Goal: Task Accomplishment & Management: Use online tool/utility

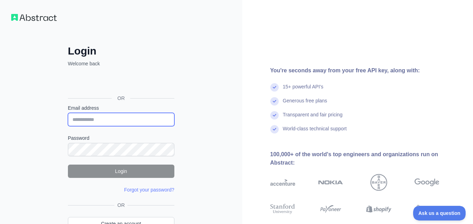
click at [110, 120] on input "Email address" at bounding box center [121, 119] width 106 height 13
type input "**********"
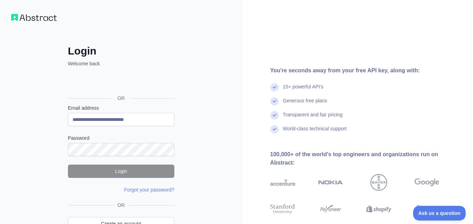
click at [115, 143] on div "Password" at bounding box center [121, 146] width 106 height 22
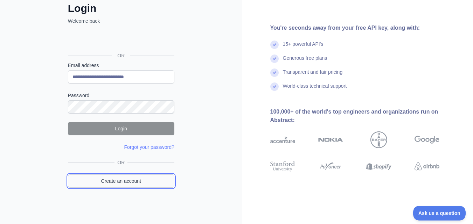
click at [116, 182] on link "Create an account" at bounding box center [121, 181] width 106 height 13
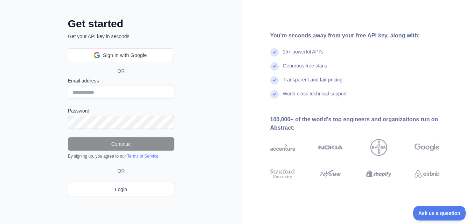
scroll to position [43, 0]
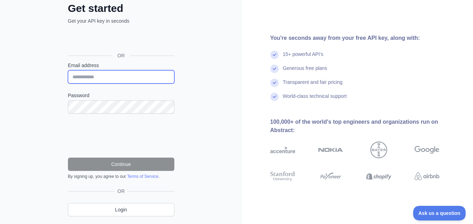
click at [119, 82] on input "Email address" at bounding box center [121, 76] width 106 height 13
type input "**********"
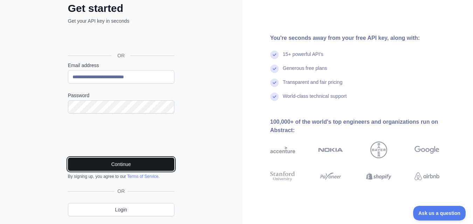
click at [124, 162] on button "Continue" at bounding box center [121, 164] width 106 height 13
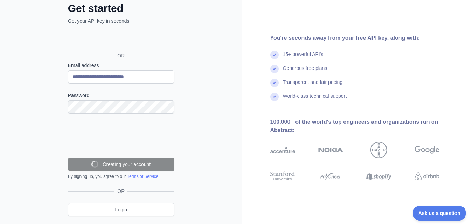
scroll to position [40, 0]
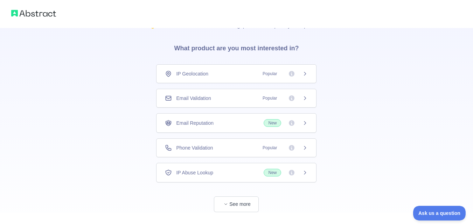
scroll to position [33, 0]
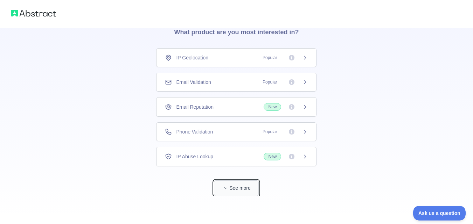
click at [241, 186] on button "See more" at bounding box center [236, 189] width 45 height 16
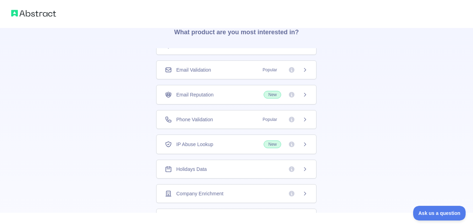
scroll to position [0, 0]
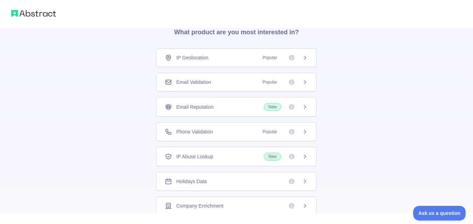
click at [199, 59] on span "IP Geolocation" at bounding box center [192, 57] width 32 height 7
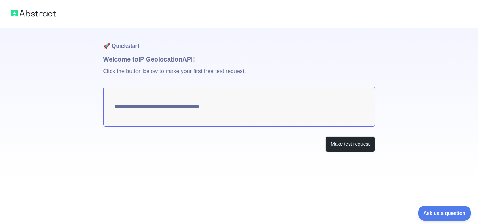
type textarea "**********"
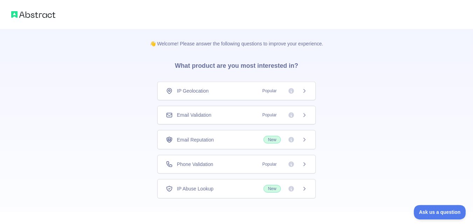
scroll to position [33, 0]
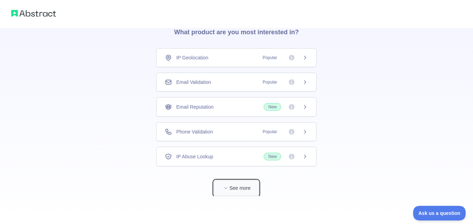
click at [232, 188] on button "See more" at bounding box center [236, 189] width 45 height 16
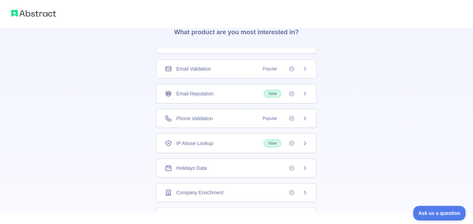
scroll to position [0, 0]
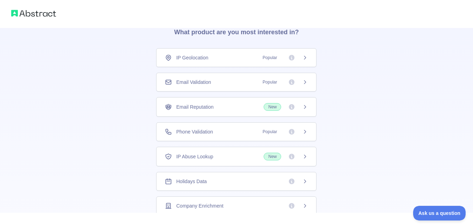
click at [218, 60] on div "IP Geolocation Popular" at bounding box center [236, 57] width 143 height 7
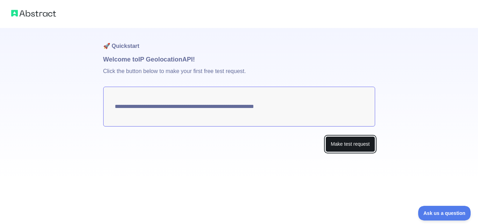
click at [336, 142] on button "Make test request" at bounding box center [350, 145] width 49 height 16
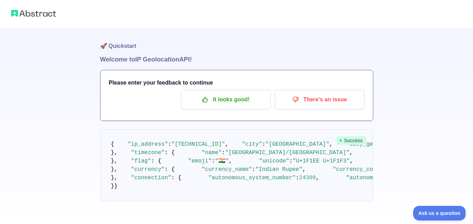
scroll to position [35, 0]
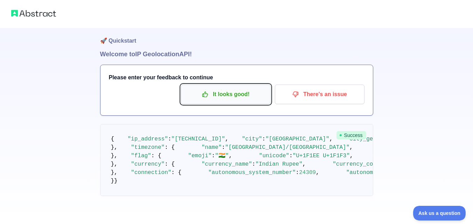
click at [242, 85] on button "It looks good!" at bounding box center [226, 95] width 90 height 20
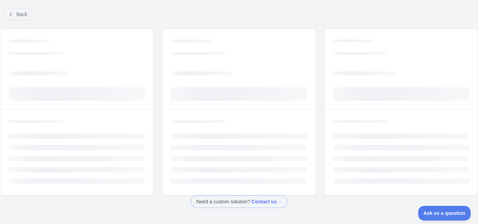
scroll to position [26, 0]
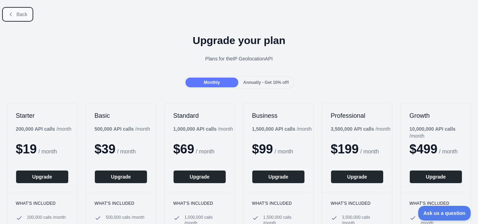
click at [22, 16] on span "Back" at bounding box center [21, 15] width 11 height 6
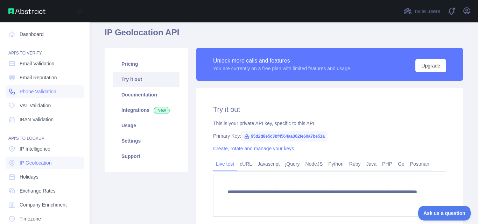
click at [19, 91] on link "Phone Validation" at bounding box center [45, 91] width 78 height 13
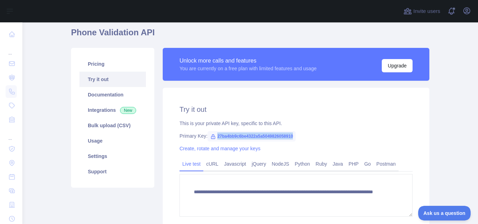
drag, startPoint x: 211, startPoint y: 137, endPoint x: 296, endPoint y: 133, distance: 85.5
click at [296, 133] on div "Primary Key: 27ba4bb9c6be4322a5a5049826058910" at bounding box center [296, 136] width 233 height 7
copy span "27ba4bb9c6be4322a5a5049826058910"
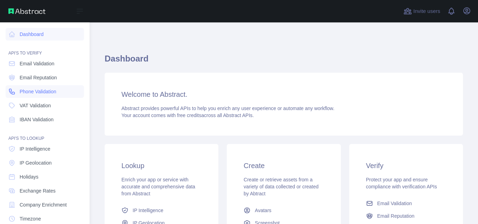
click at [36, 90] on span "Phone Validation" at bounding box center [38, 91] width 37 height 7
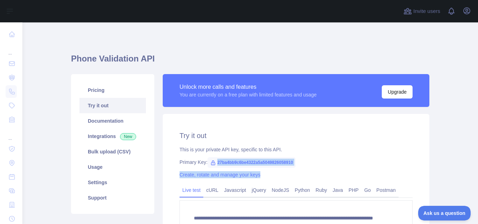
drag, startPoint x: 213, startPoint y: 161, endPoint x: 312, endPoint y: 168, distance: 99.0
click at [312, 168] on div "**********" at bounding box center [296, 197] width 267 height 167
click at [308, 171] on div "**********" at bounding box center [296, 197] width 267 height 167
drag, startPoint x: 307, startPoint y: 165, endPoint x: 213, endPoint y: 162, distance: 94.2
click at [213, 162] on div "Primary Key: 27ba4bb9c6be4322a5a5049826058910" at bounding box center [296, 162] width 233 height 7
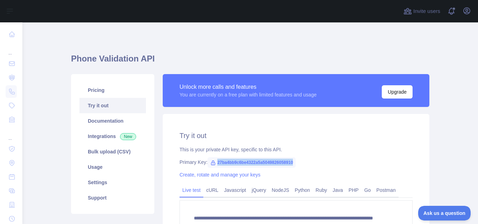
copy span "27ba4bb9c6be4322a5a5049826058910"
